Goal: Task Accomplishment & Management: Manage account settings

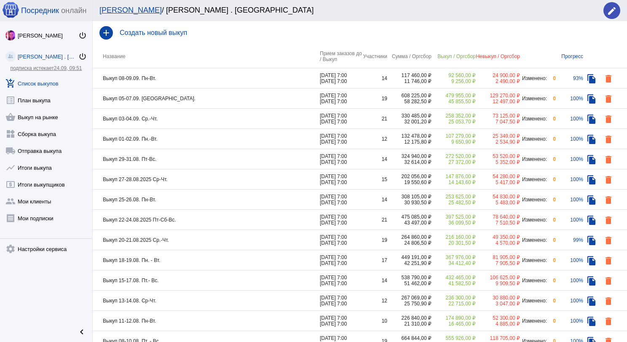
click at [190, 103] on td "Выкуп 05-07.09. [GEOGRAPHIC_DATA]." at bounding box center [206, 98] width 227 height 20
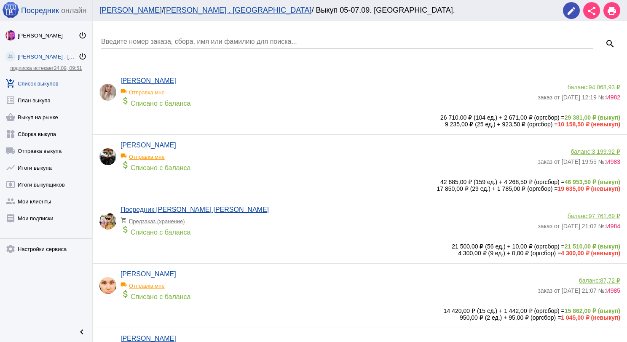
click at [154, 38] on input "Введите номер заказа, сбора, имя или фамилию для поиска..." at bounding box center [347, 42] width 492 height 8
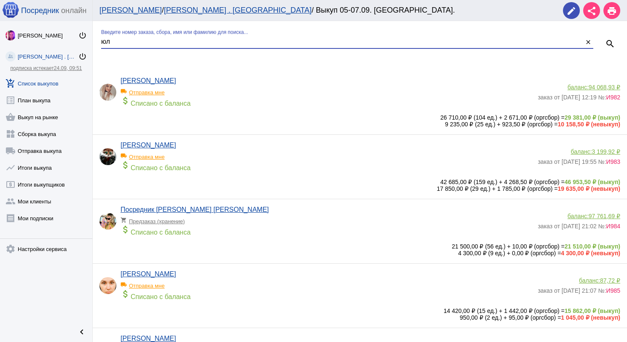
type input "юл"
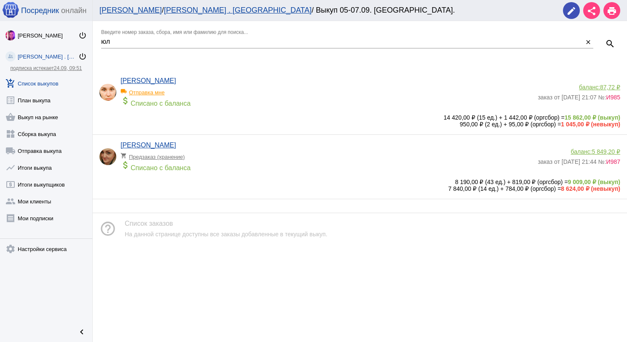
click at [602, 152] on span "5 849,20 ₽" at bounding box center [606, 151] width 28 height 7
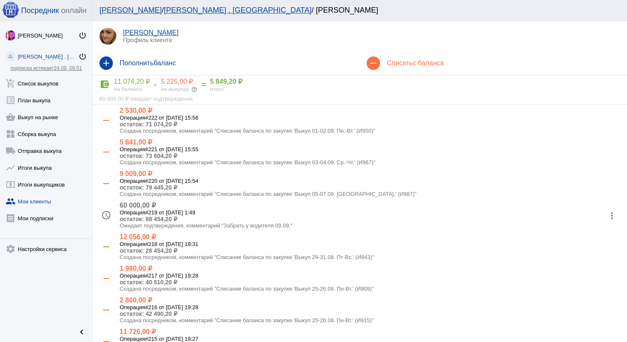
scroll to position [42, 0]
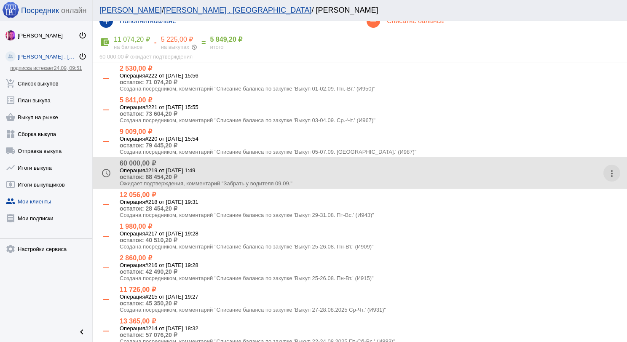
click at [605, 172] on mat-icon "more_vert" at bounding box center [611, 173] width 13 height 13
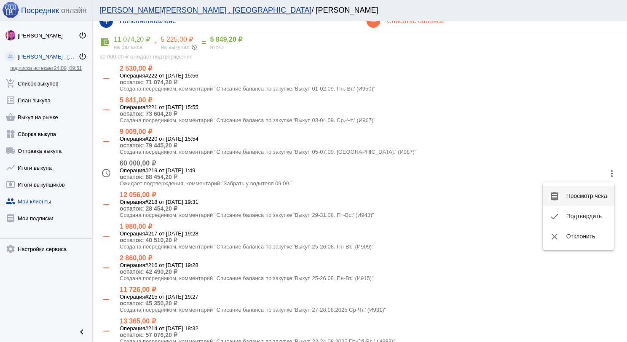
click at [588, 194] on button "receipt Просмотр чека" at bounding box center [578, 196] width 71 height 20
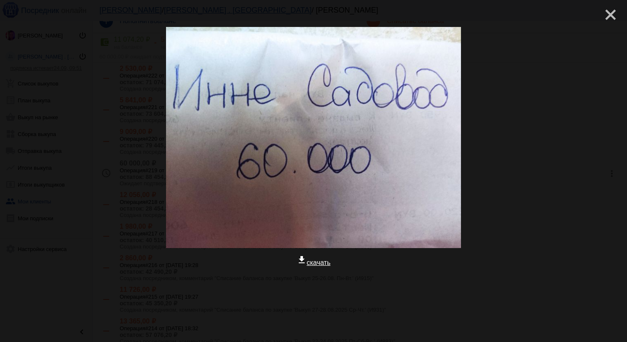
click at [602, 16] on mat-icon "close" at bounding box center [607, 11] width 10 height 10
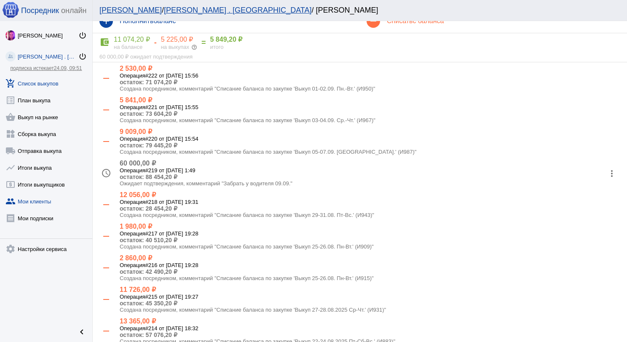
click at [37, 85] on link "add_shopping_cart Список выкупов" at bounding box center [46, 81] width 92 height 17
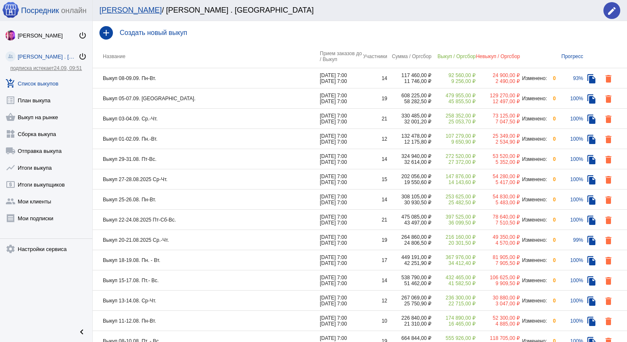
click at [191, 97] on td "Выкуп 05-07.09. [GEOGRAPHIC_DATA]." at bounding box center [206, 98] width 227 height 20
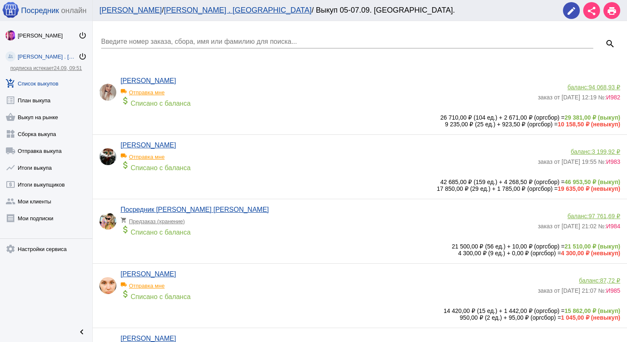
click at [180, 37] on div "Введите номер заказа, сбора, имя или фамилию для поиска..." at bounding box center [347, 38] width 492 height 19
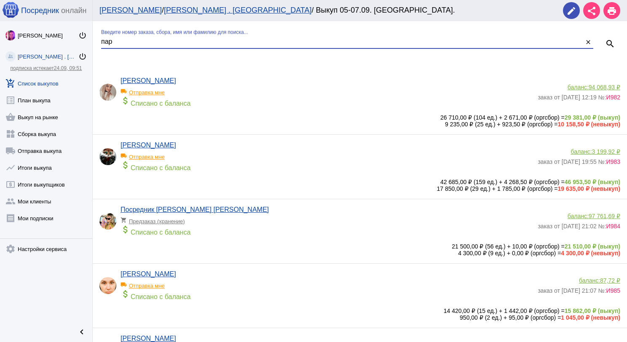
type input "пар"
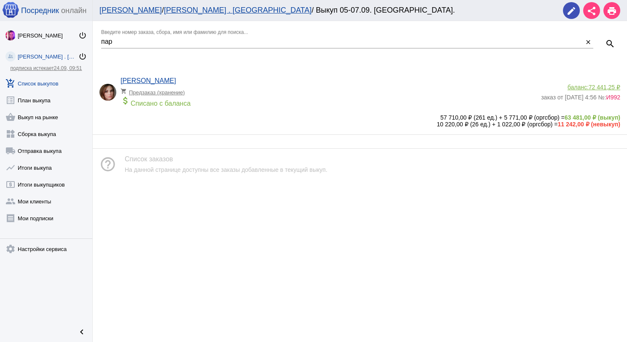
click at [607, 86] on span "72 441,25 ₽" at bounding box center [604, 87] width 32 height 7
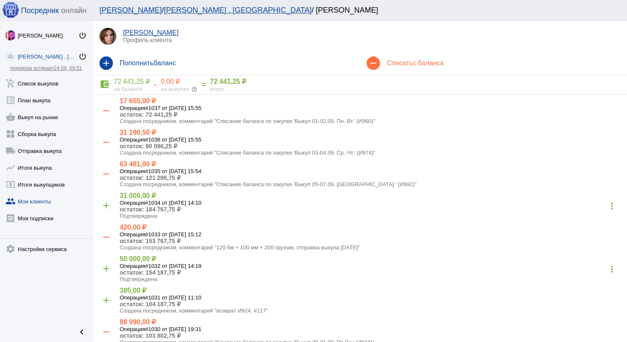
click at [420, 57] on div "remove Списать с баланса" at bounding box center [493, 63] width 267 height 24
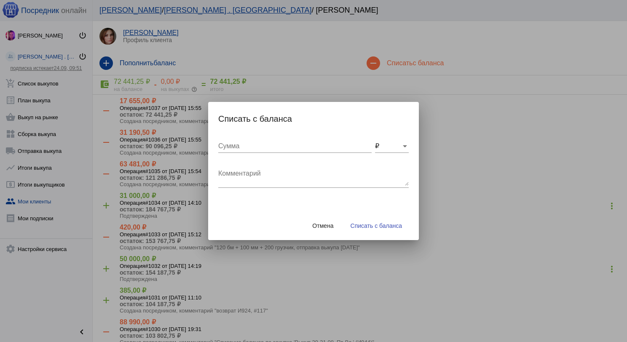
click at [223, 182] on textarea "Комментарий" at bounding box center [313, 177] width 190 height 17
type textarea "240 (2бм) + 100 грузчик, отправка выкупа [DATE]"
click at [252, 150] on input "Сумма" at bounding box center [294, 146] width 153 height 8
type input "340"
click at [380, 230] on button "Списать с баланса" at bounding box center [376, 225] width 65 height 15
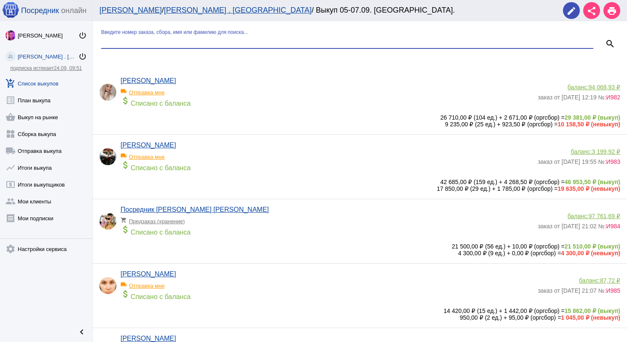
click at [199, 42] on input "Введите номер заказа, сбора, имя или фамилию для поиска..." at bounding box center [347, 42] width 492 height 8
type input "[PERSON_NAME]"
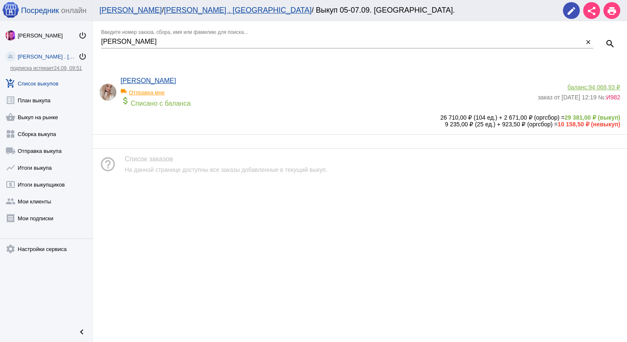
click at [604, 85] on span "94 068,93 ₽" at bounding box center [604, 87] width 32 height 7
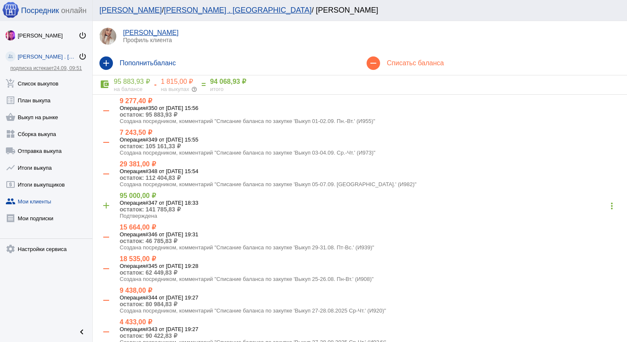
click at [392, 57] on div "remove Списать с баланса" at bounding box center [493, 63] width 267 height 24
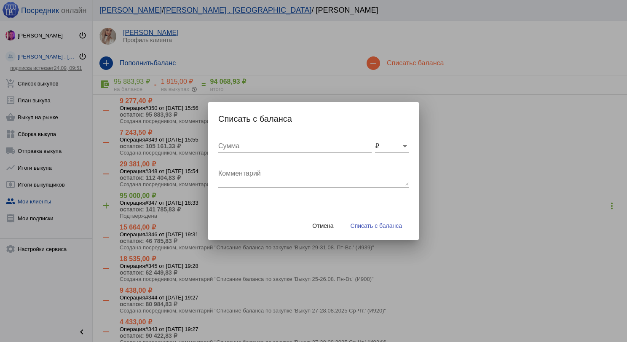
click at [243, 174] on textarea "Комментарий" at bounding box center [313, 177] width 190 height 17
type textarea "240 (2бм) + 100 грузчик, отправка выкупа [DATE]"
click at [254, 149] on input "Сумма" at bounding box center [294, 146] width 153 height 8
type input "340"
click at [374, 226] on span "Списать с баланса" at bounding box center [375, 225] width 51 height 7
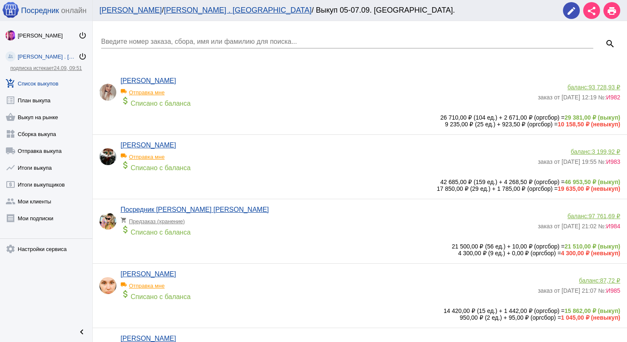
click at [147, 45] on div "Введите номер заказа, сбора, имя или фамилию для поиска..." at bounding box center [347, 38] width 492 height 19
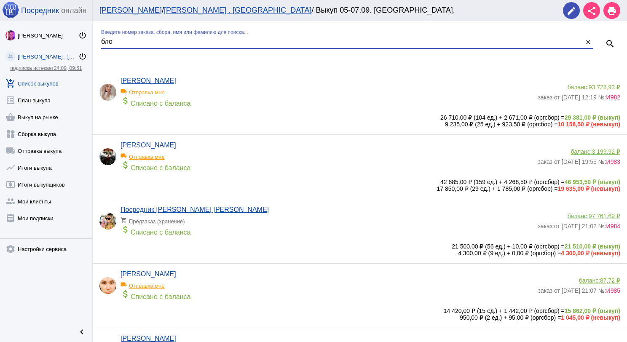
type input "бло"
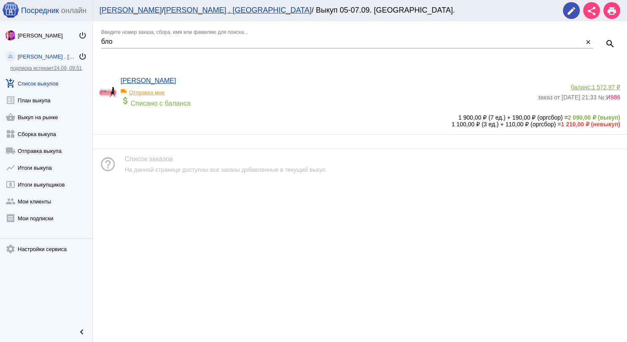
click at [603, 87] on span "1 572,97 ₽" at bounding box center [606, 87] width 28 height 7
